Goal: Information Seeking & Learning: Learn about a topic

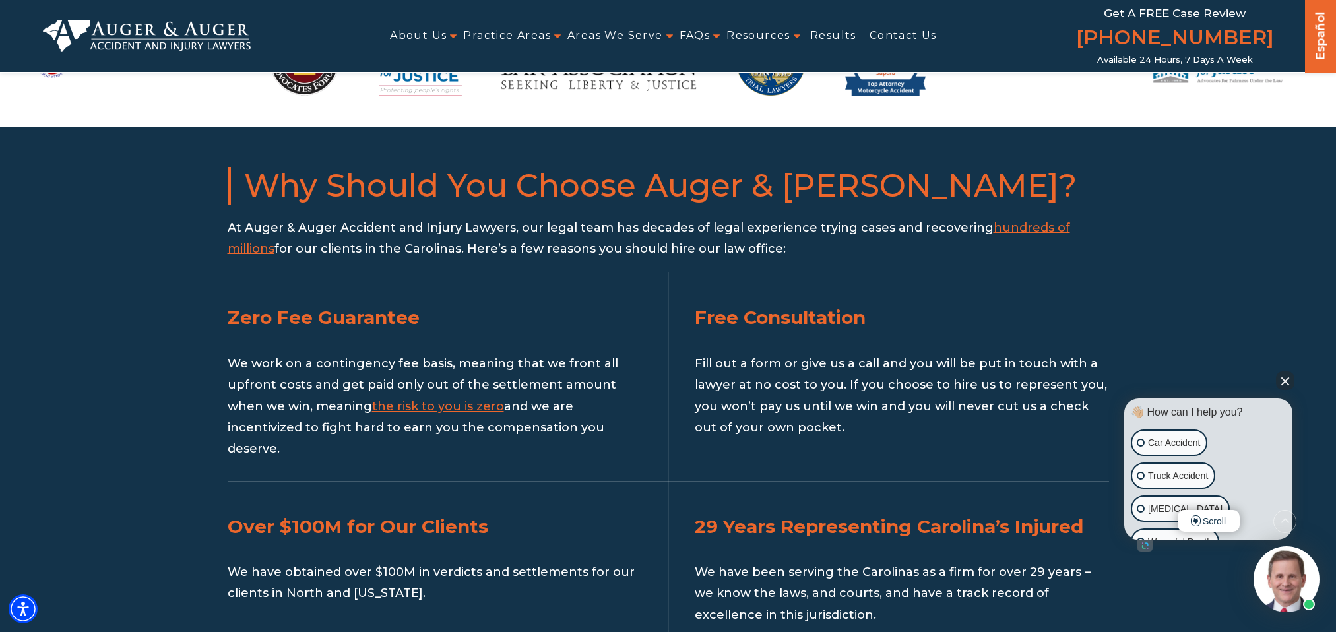
scroll to position [1238, 0]
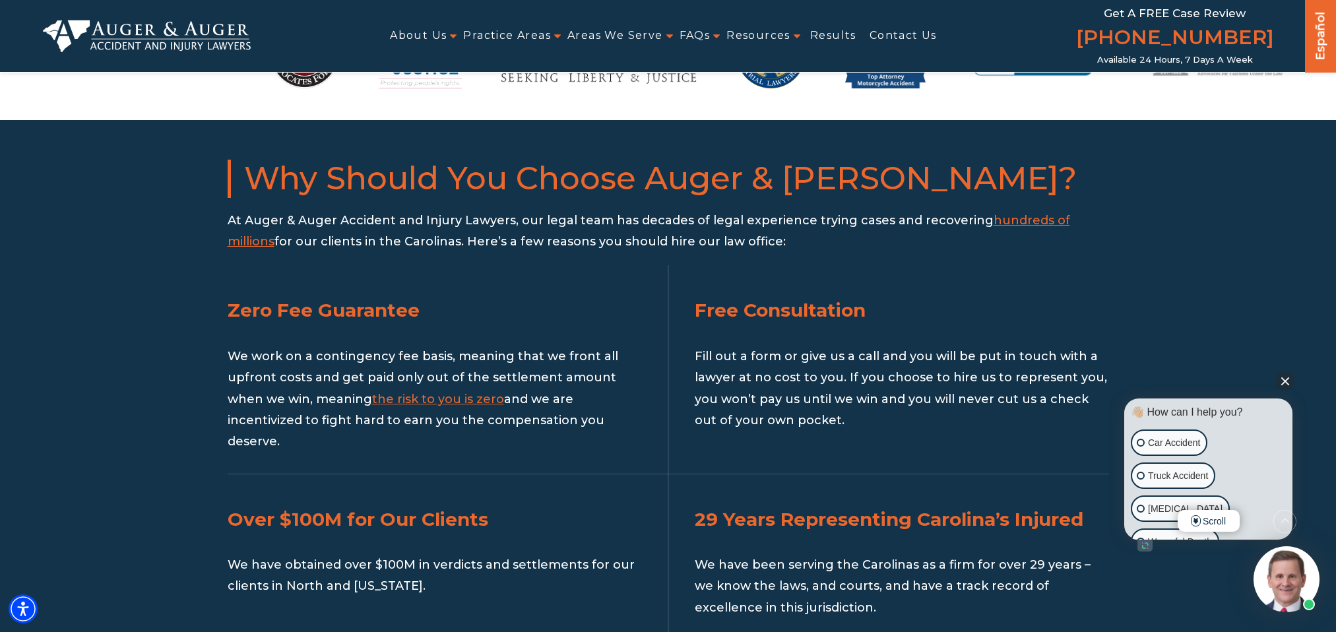
click at [1286, 372] on button "Close Intaker Chat Widget" at bounding box center [1285, 380] width 18 height 18
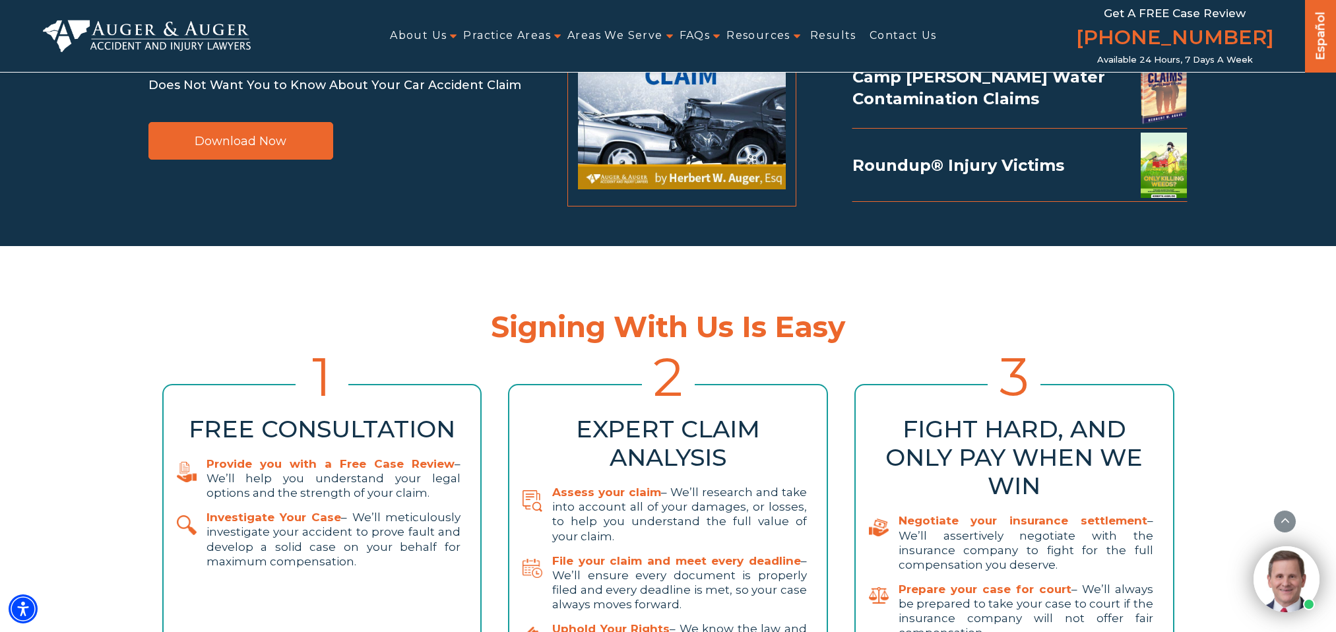
scroll to position [2772, 0]
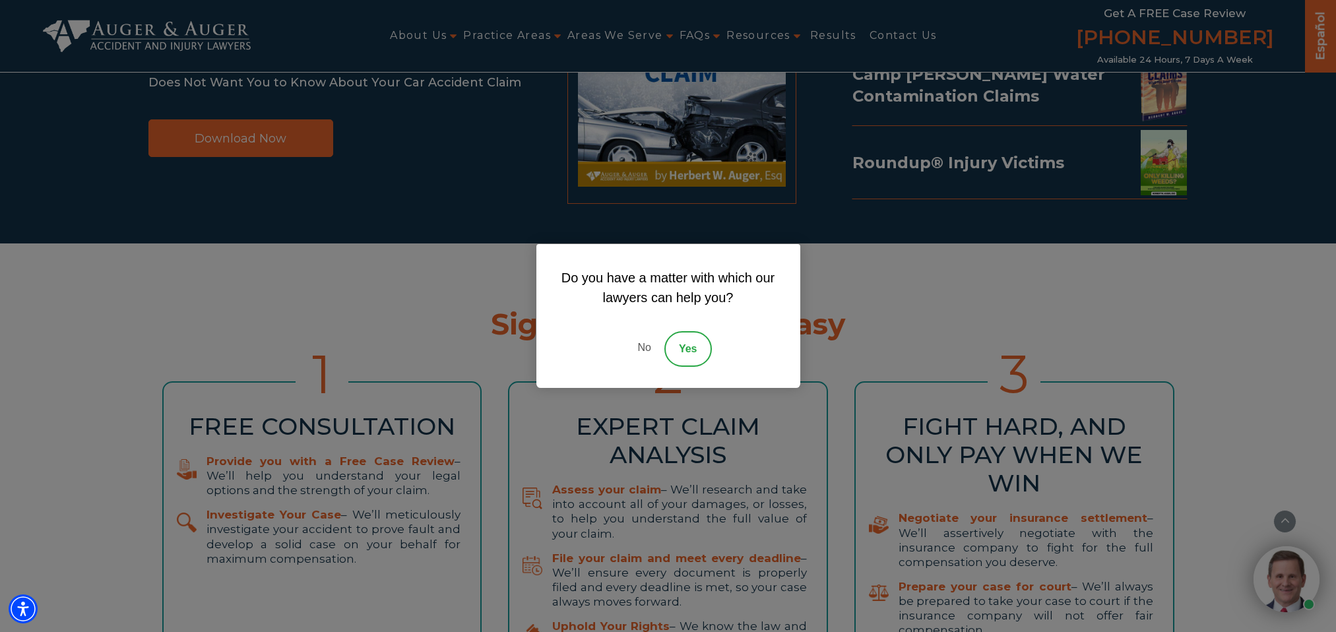
click at [644, 344] on link "No" at bounding box center [644, 349] width 40 height 36
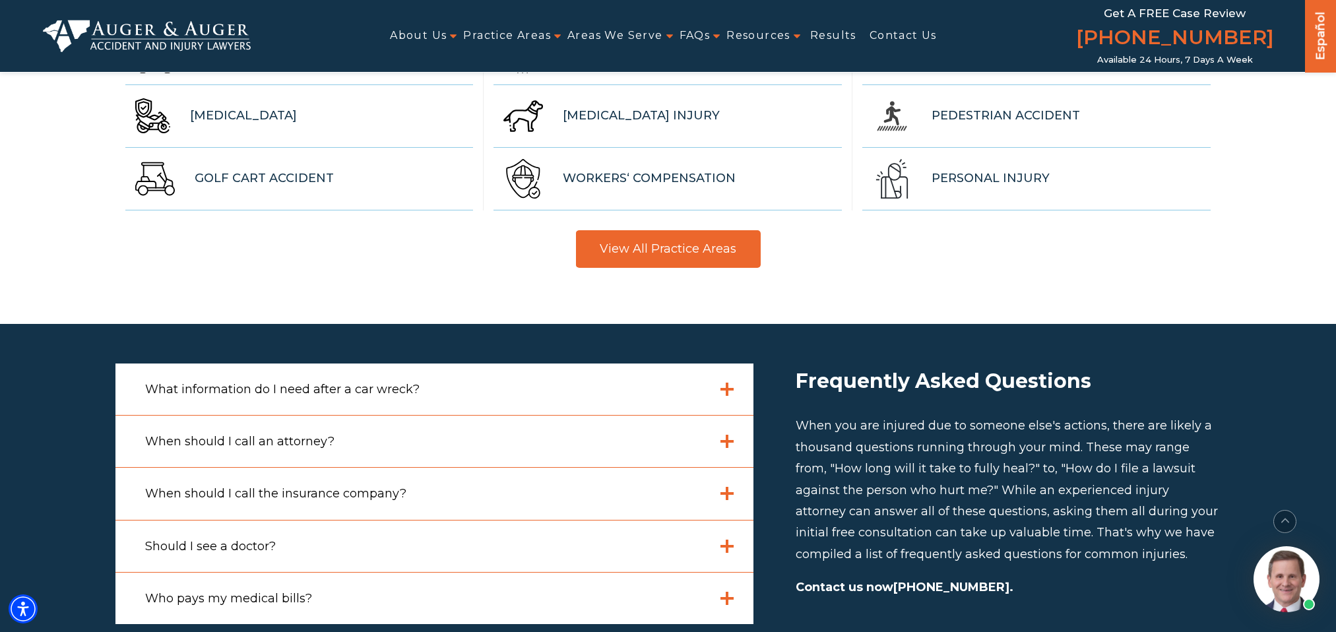
scroll to position [3739, 0]
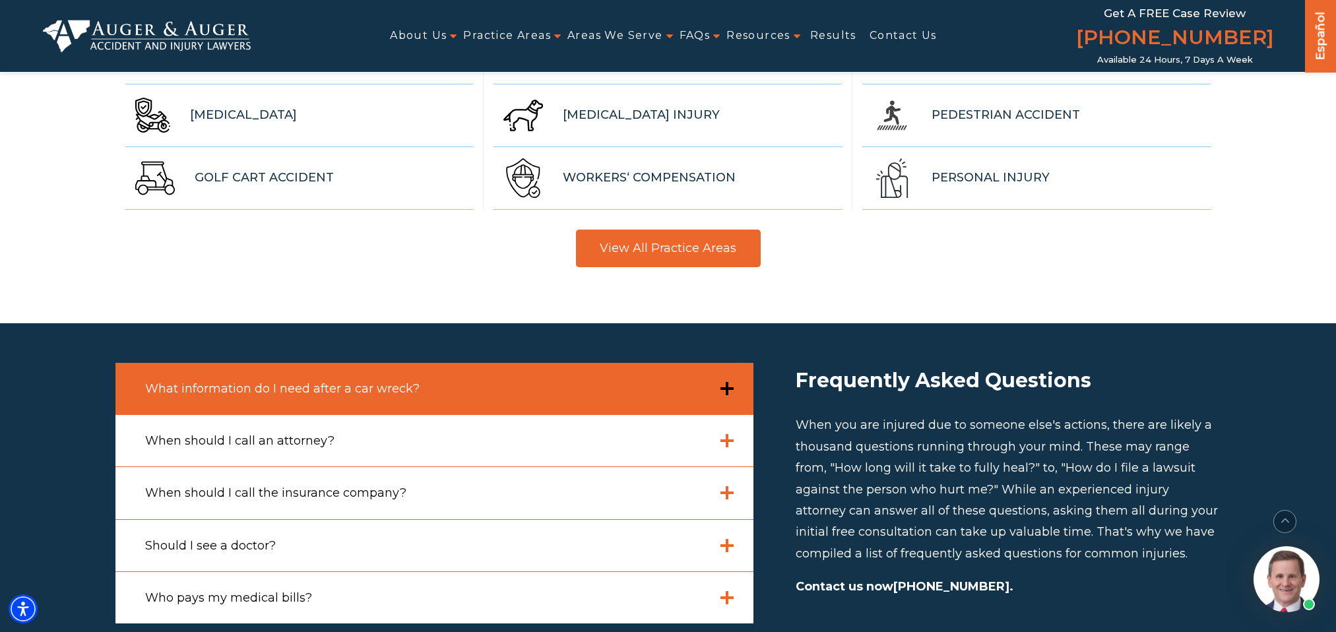
click at [659, 363] on div "What information do I need after a car wreck?" at bounding box center [434, 388] width 638 height 51
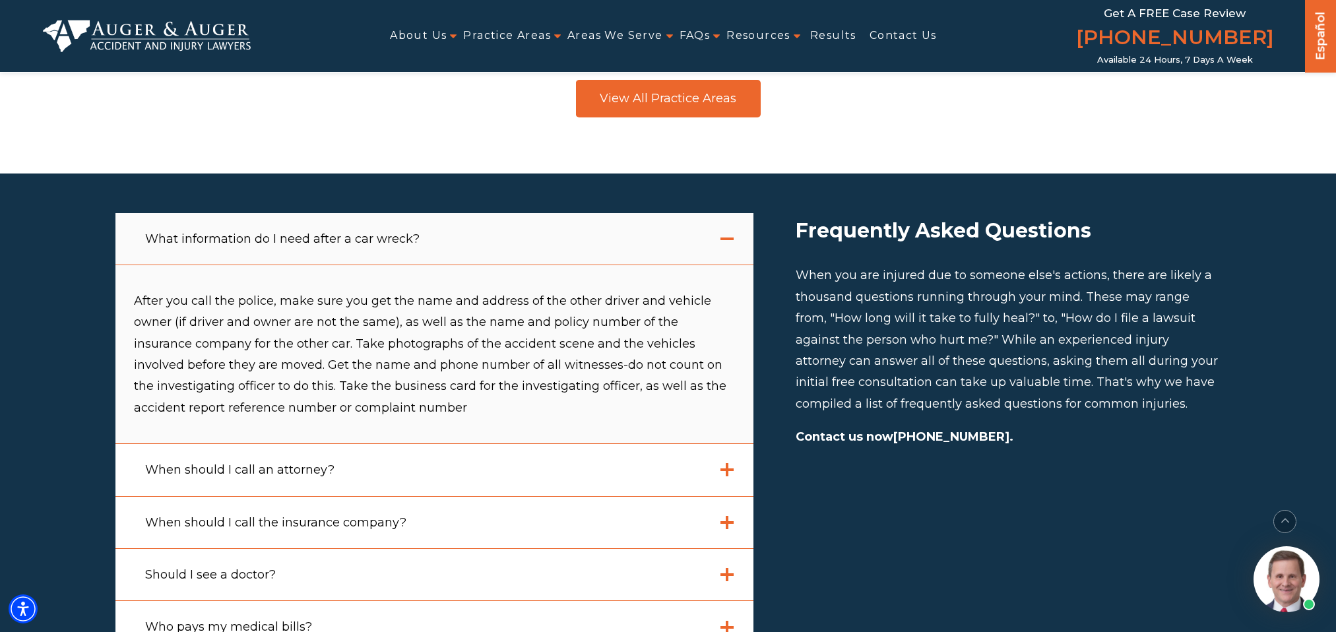
scroll to position [3972, 0]
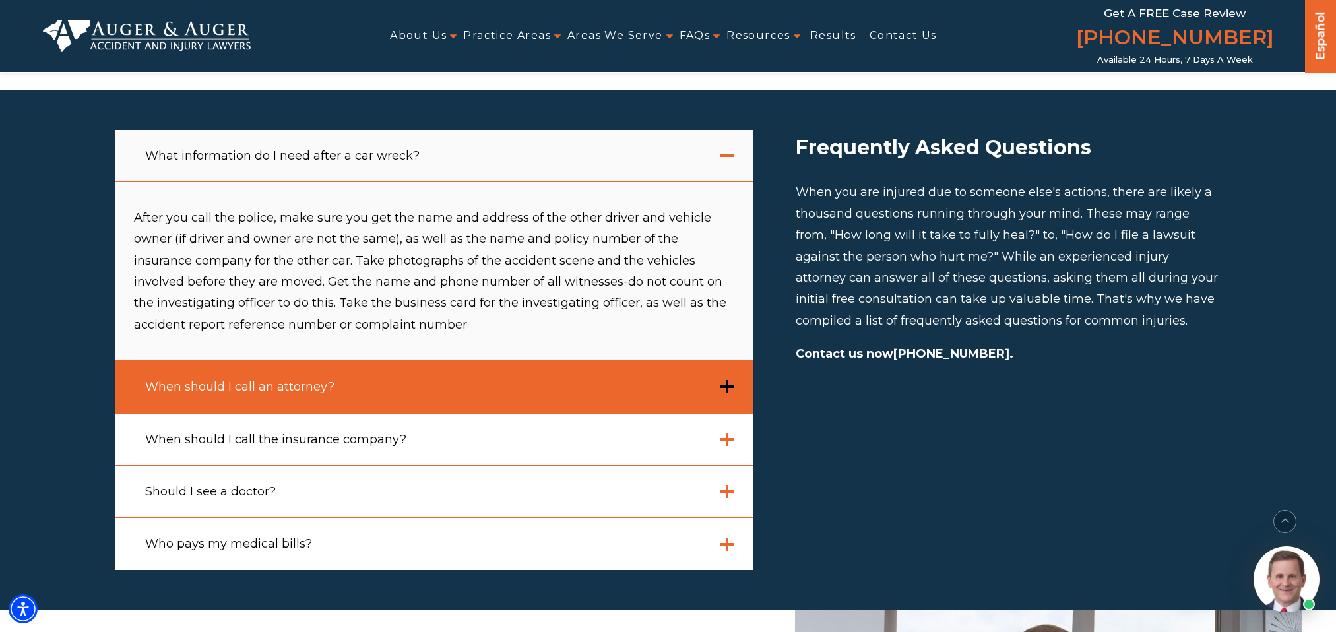
click at [545, 360] on div "When should I call an attorney?" at bounding box center [434, 386] width 638 height 52
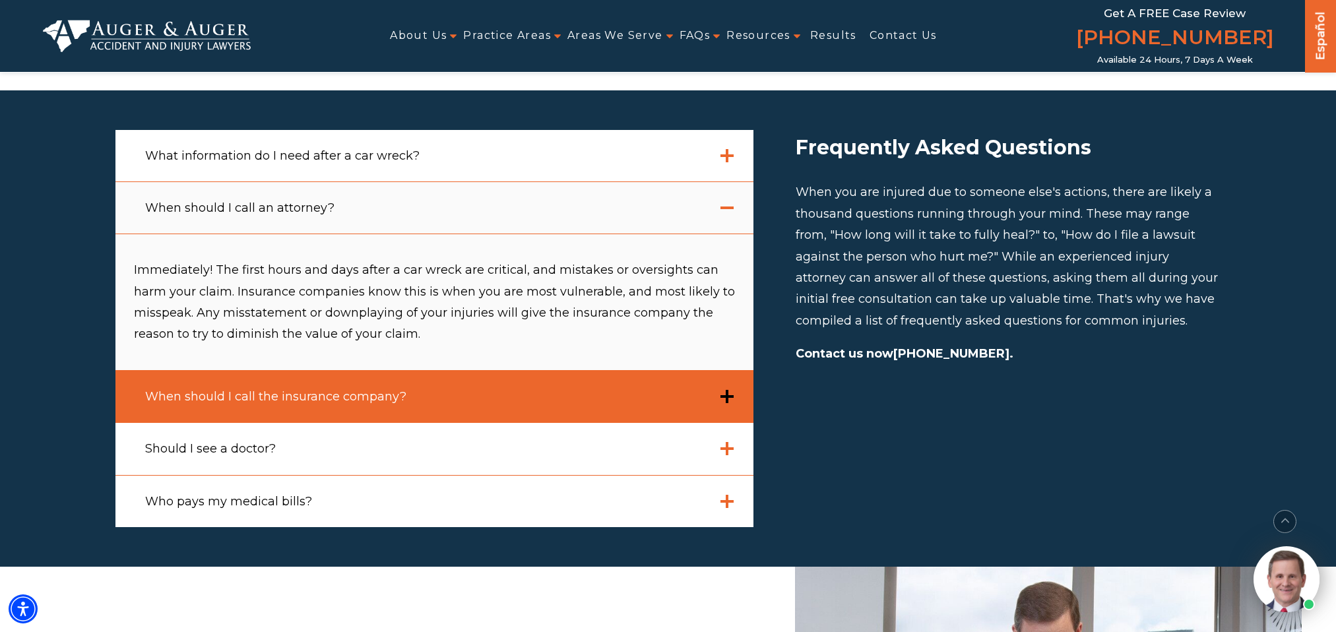
click at [475, 370] on div "When should I call the insurance company?" at bounding box center [434, 396] width 638 height 52
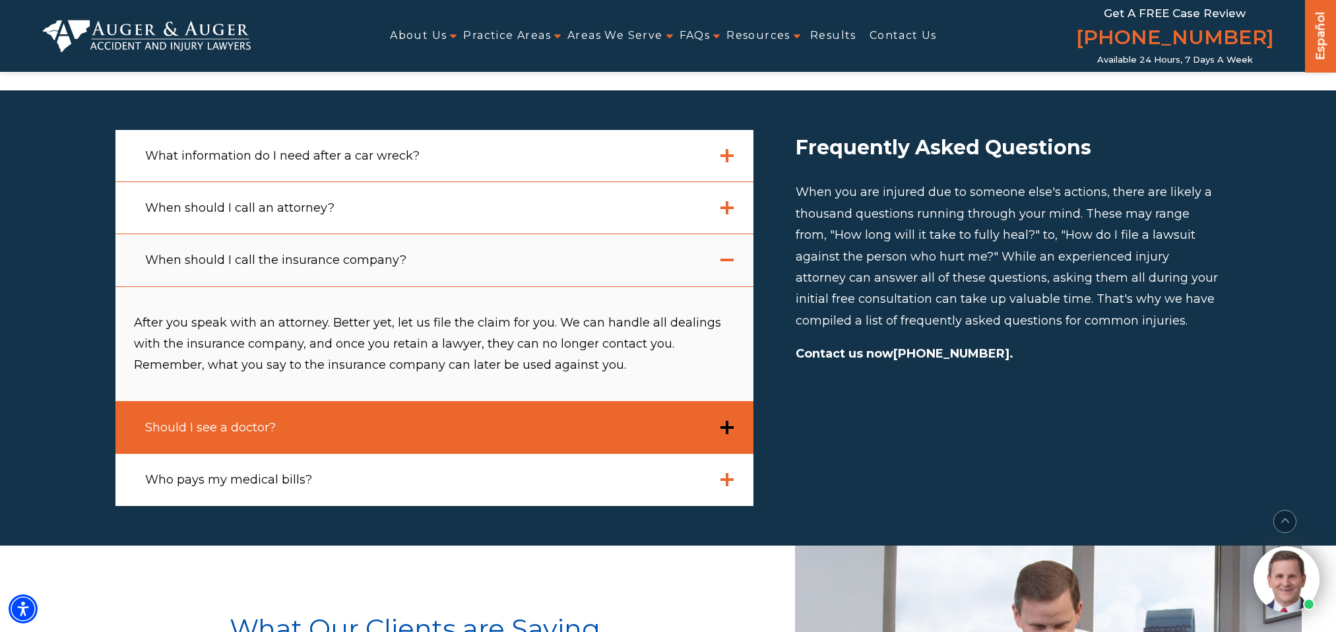
click at [401, 401] on div "Should I see a doctor?" at bounding box center [434, 427] width 638 height 52
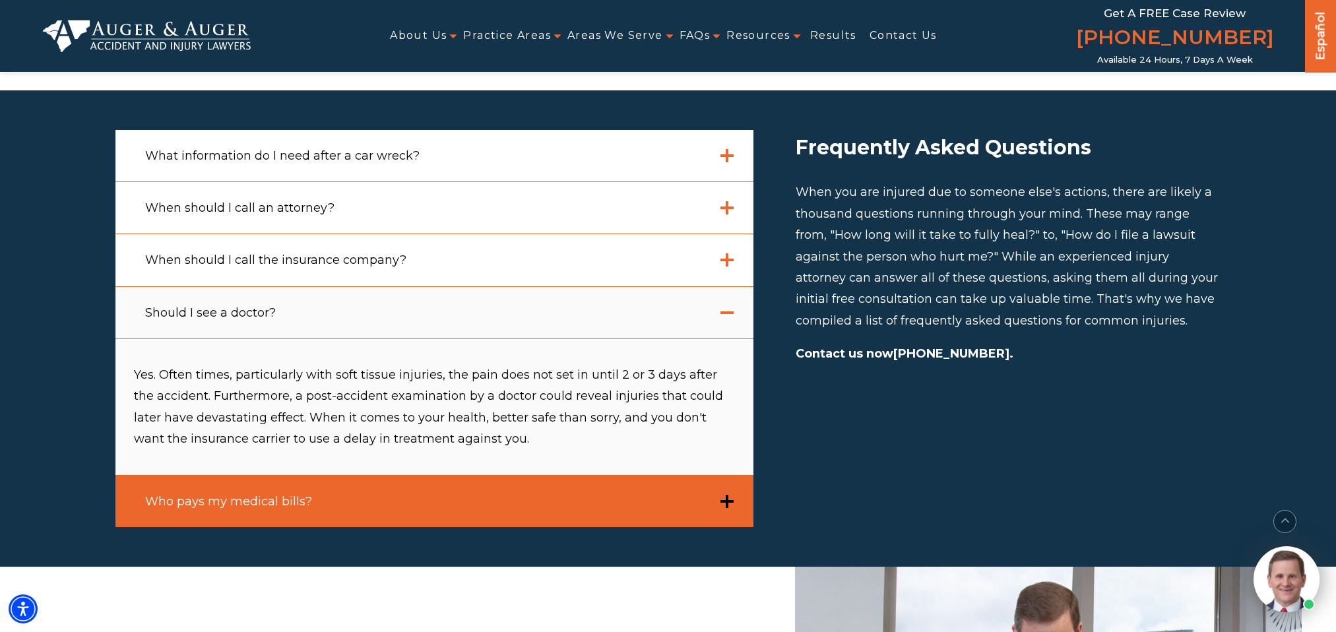
click at [369, 475] on div "Who pays my medical bills?" at bounding box center [434, 501] width 638 height 52
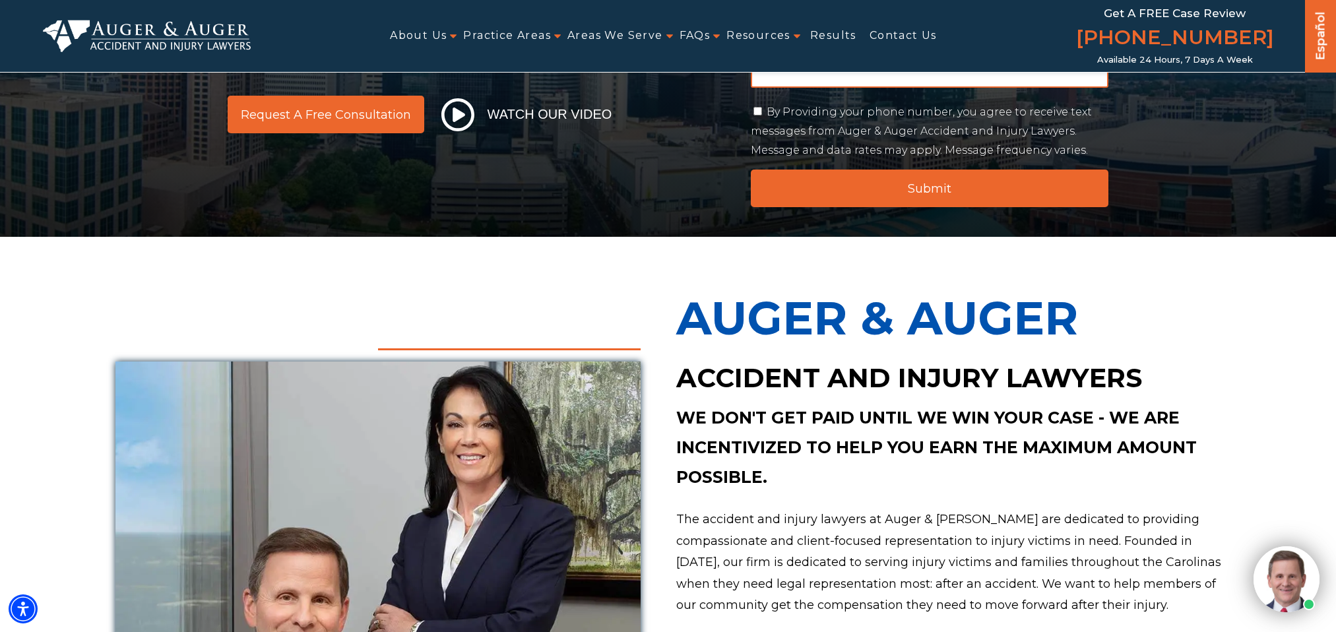
scroll to position [0, 0]
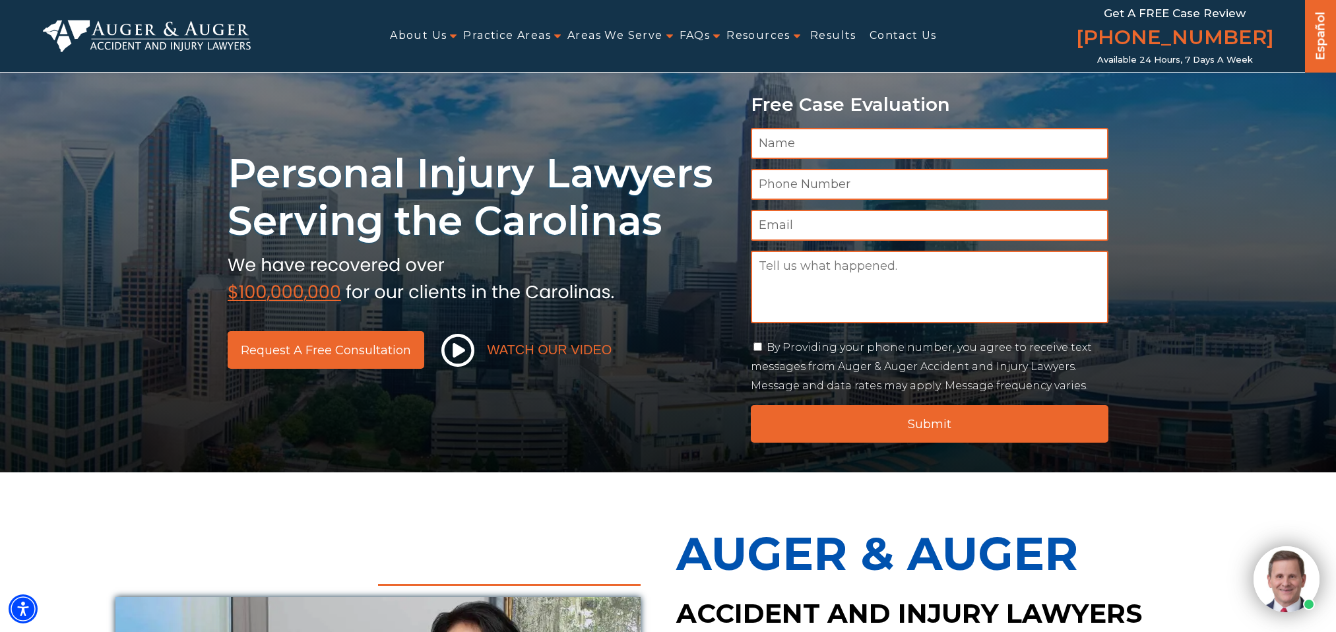
click at [475, 344] on button "Watch Our Video" at bounding box center [526, 350] width 179 height 34
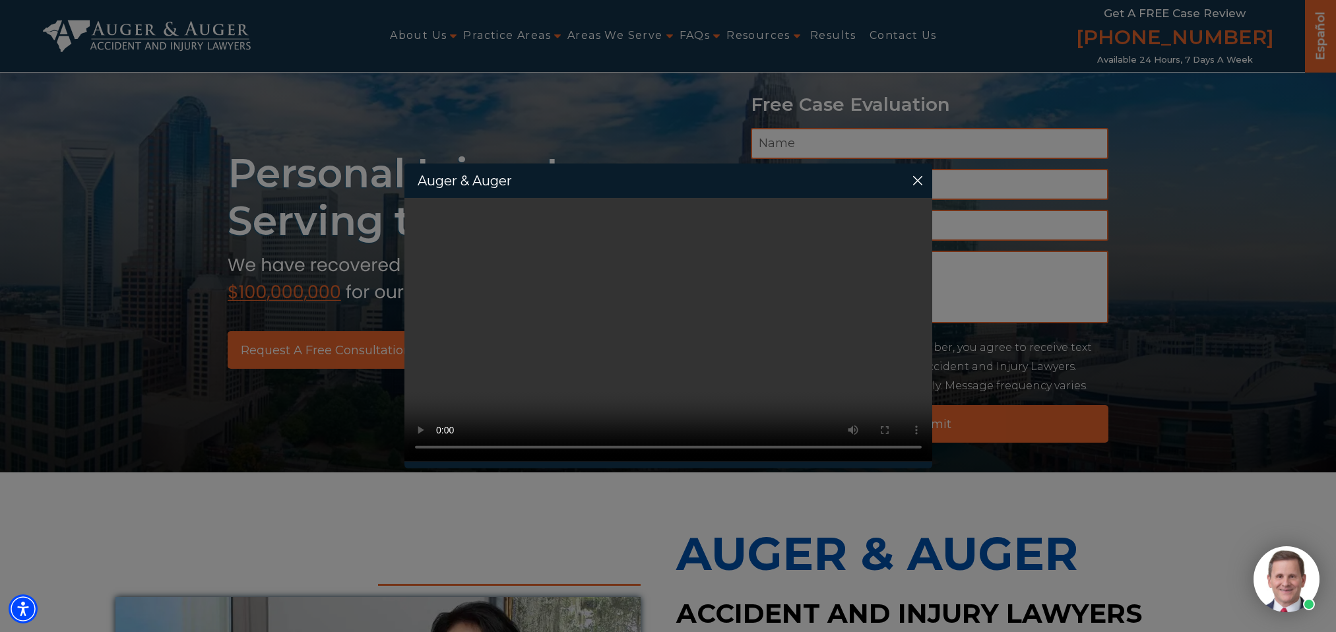
click at [916, 176] on icon at bounding box center [917, 180] width 9 height 9
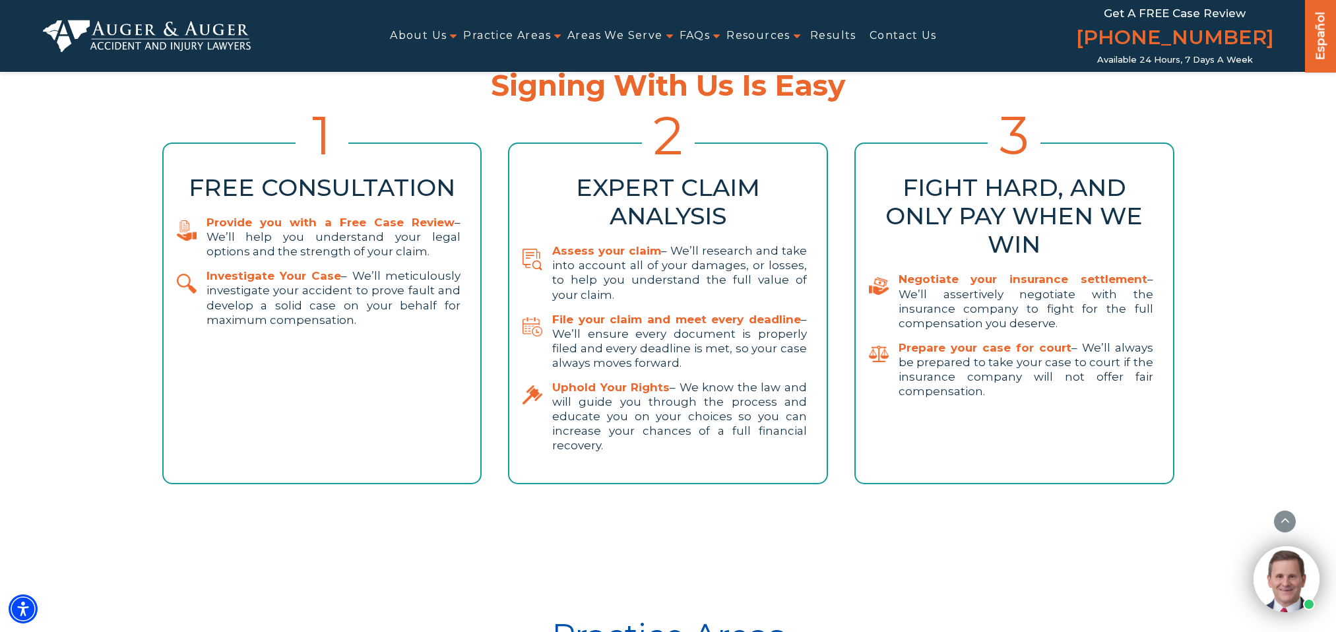
scroll to position [2781, 0]
